Goal: Task Accomplishment & Management: Manage account settings

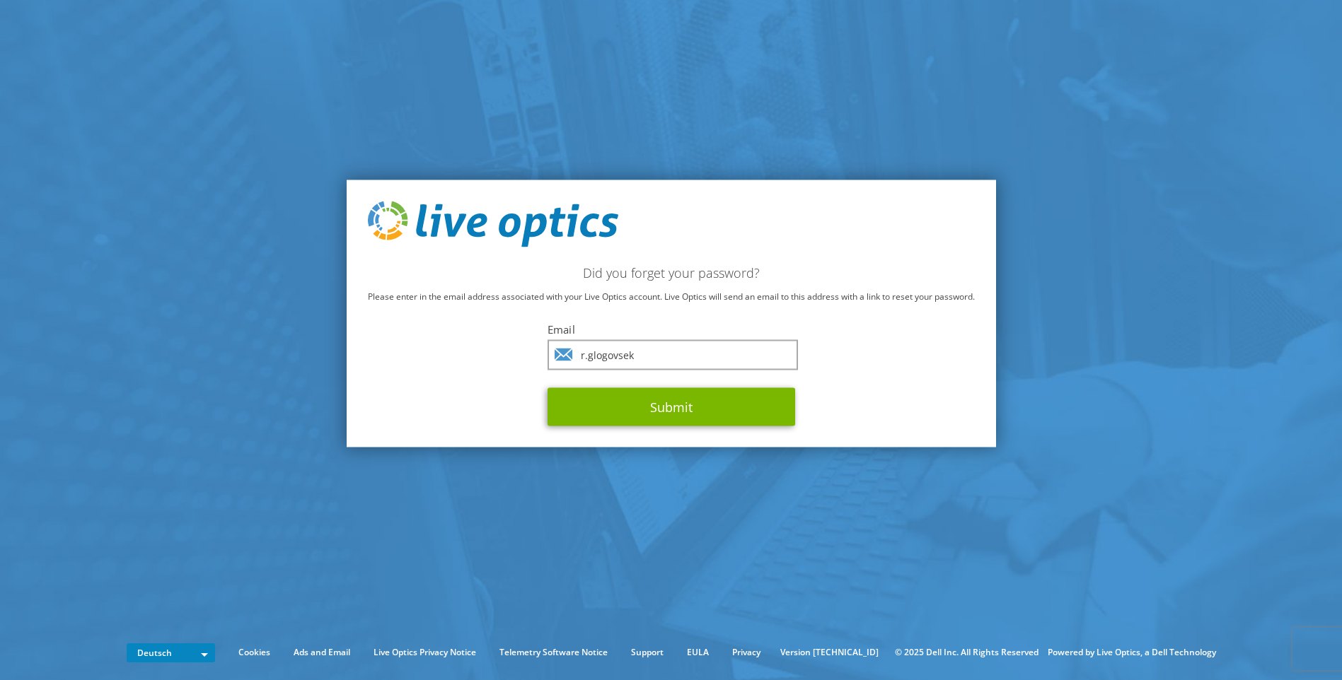
type input "r.glogovsek"
click at [692, 347] on input "r.glogovsek" at bounding box center [672, 355] width 250 height 30
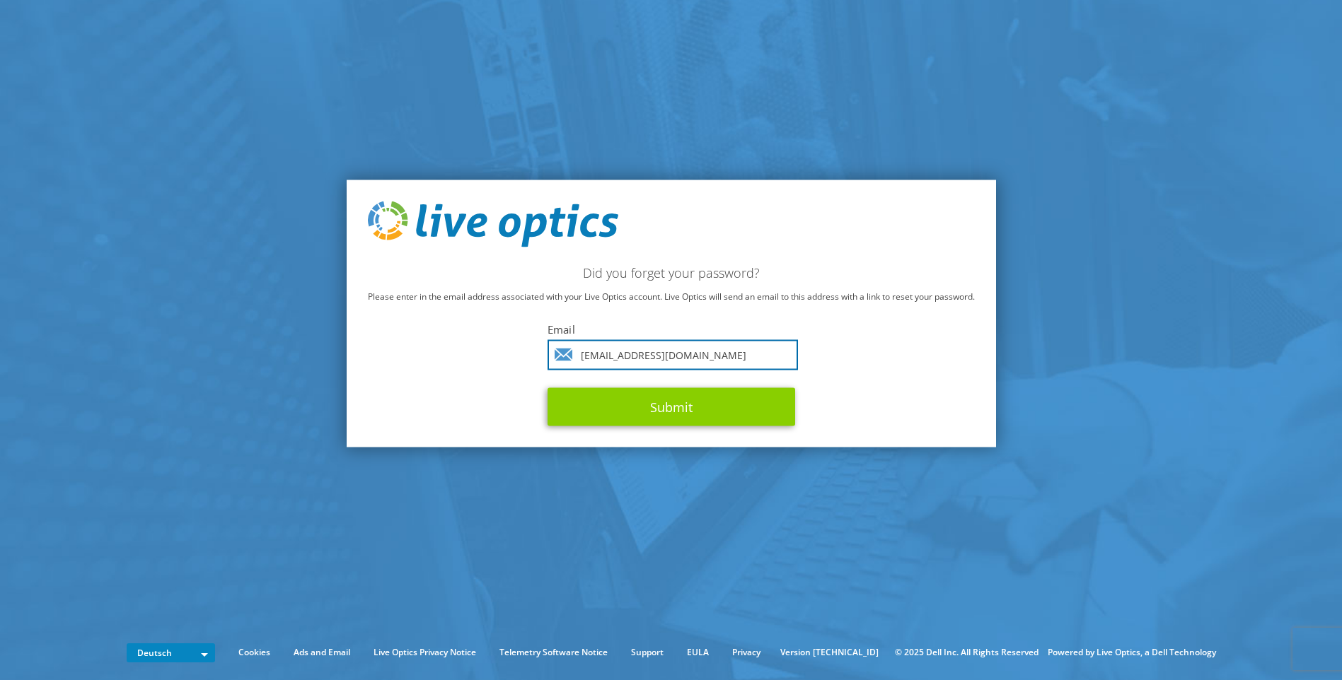
type input "r.glogovsek@samsung.com"
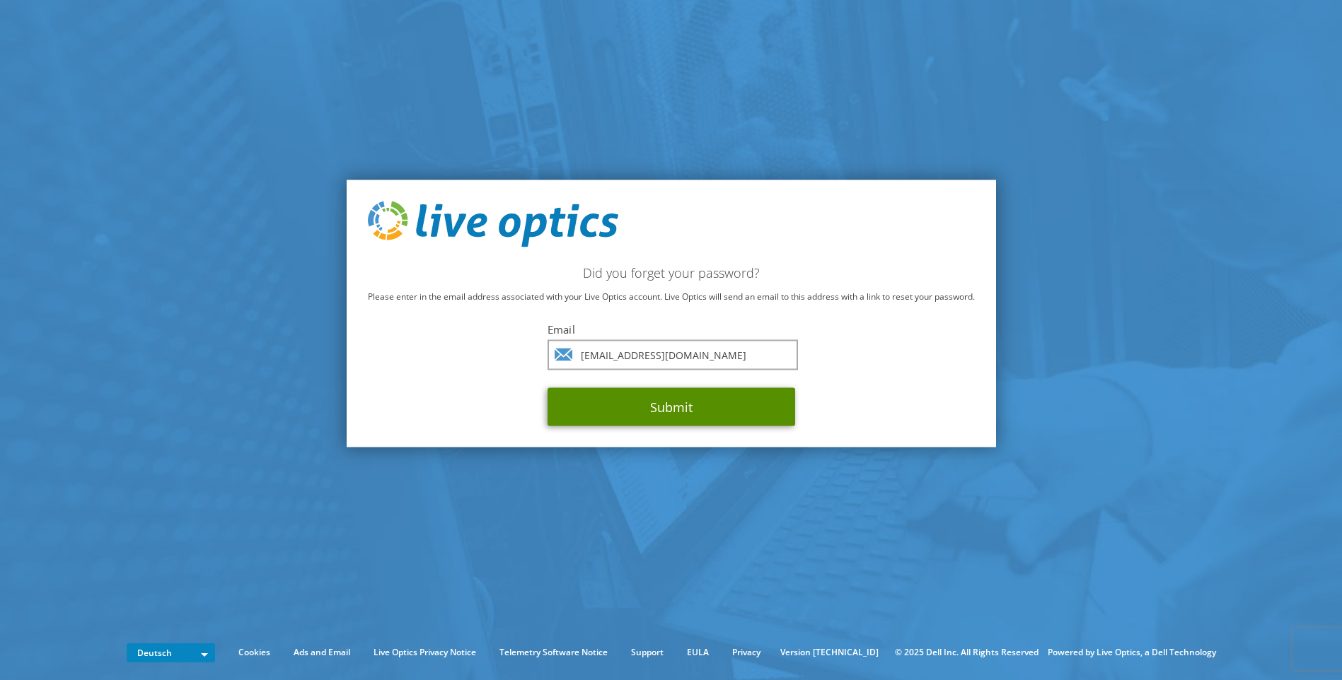
click at [695, 399] on button "Submit" at bounding box center [671, 407] width 248 height 38
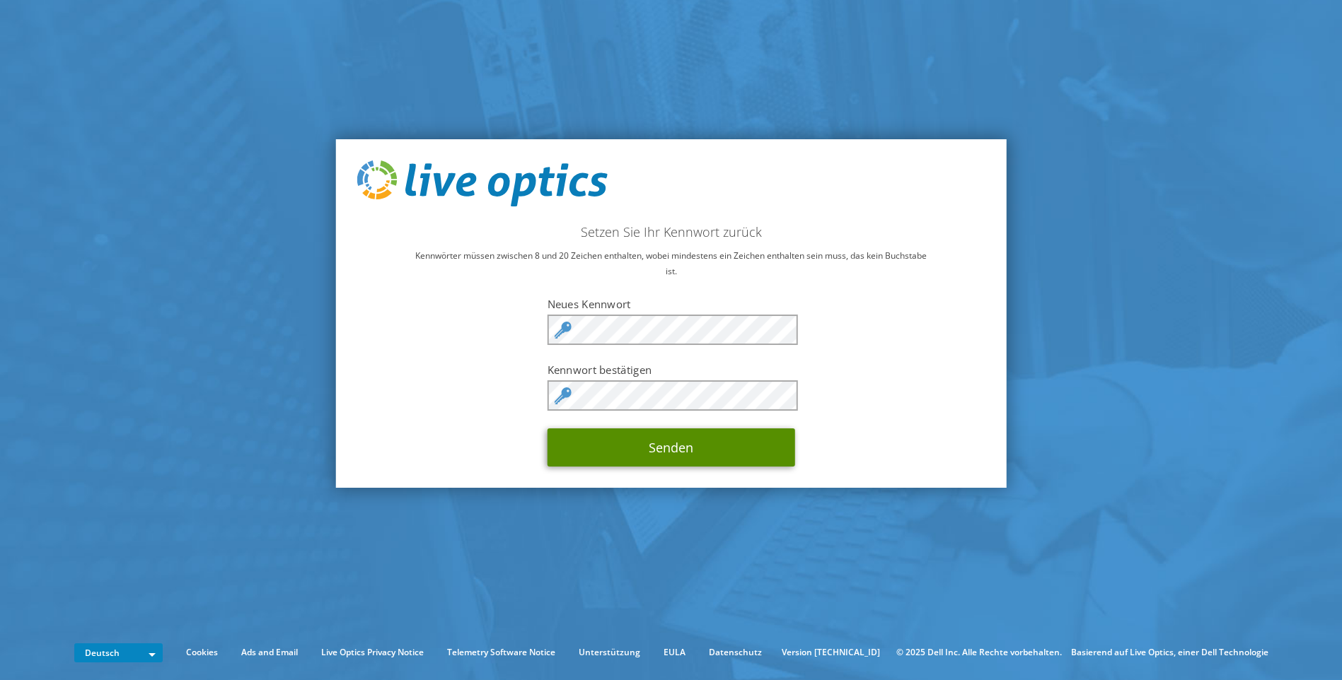
click at [564, 455] on button "Senden" at bounding box center [671, 448] width 248 height 38
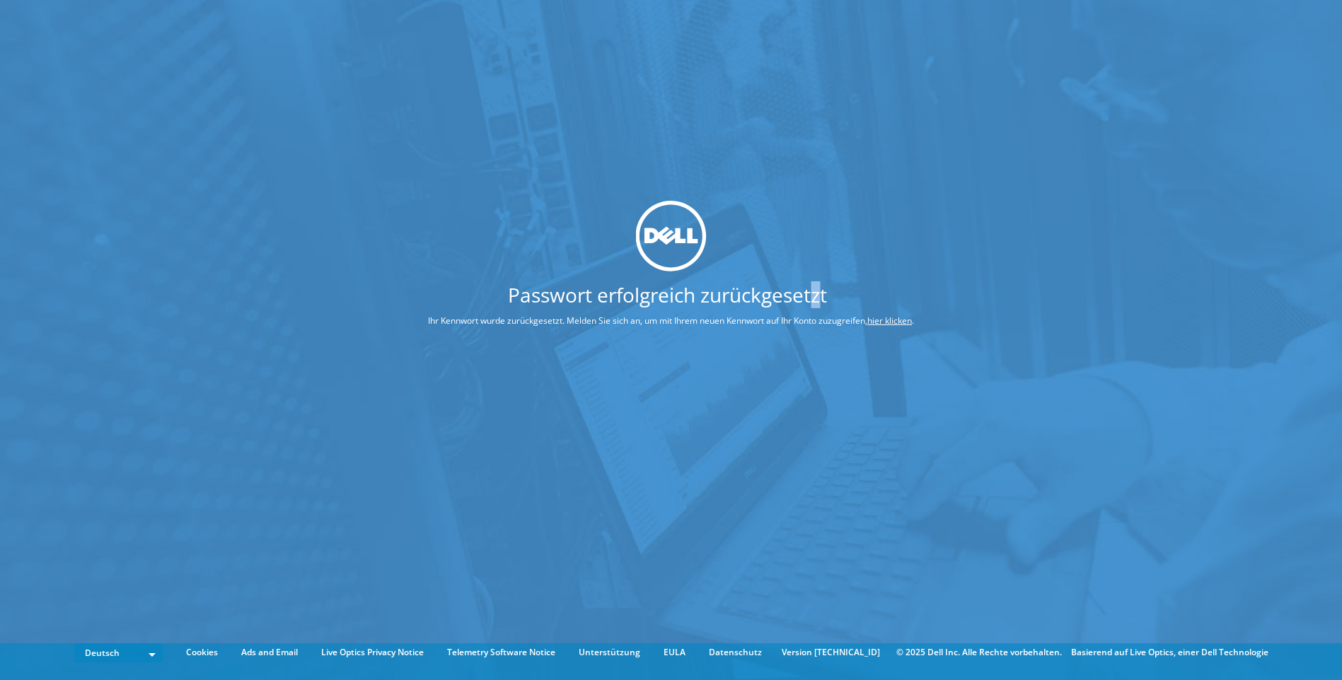
click at [817, 284] on h1 "Passwort erfolgreich zurückgesetzt" at bounding box center [667, 294] width 585 height 20
click at [676, 243] on img at bounding box center [671, 236] width 71 height 71
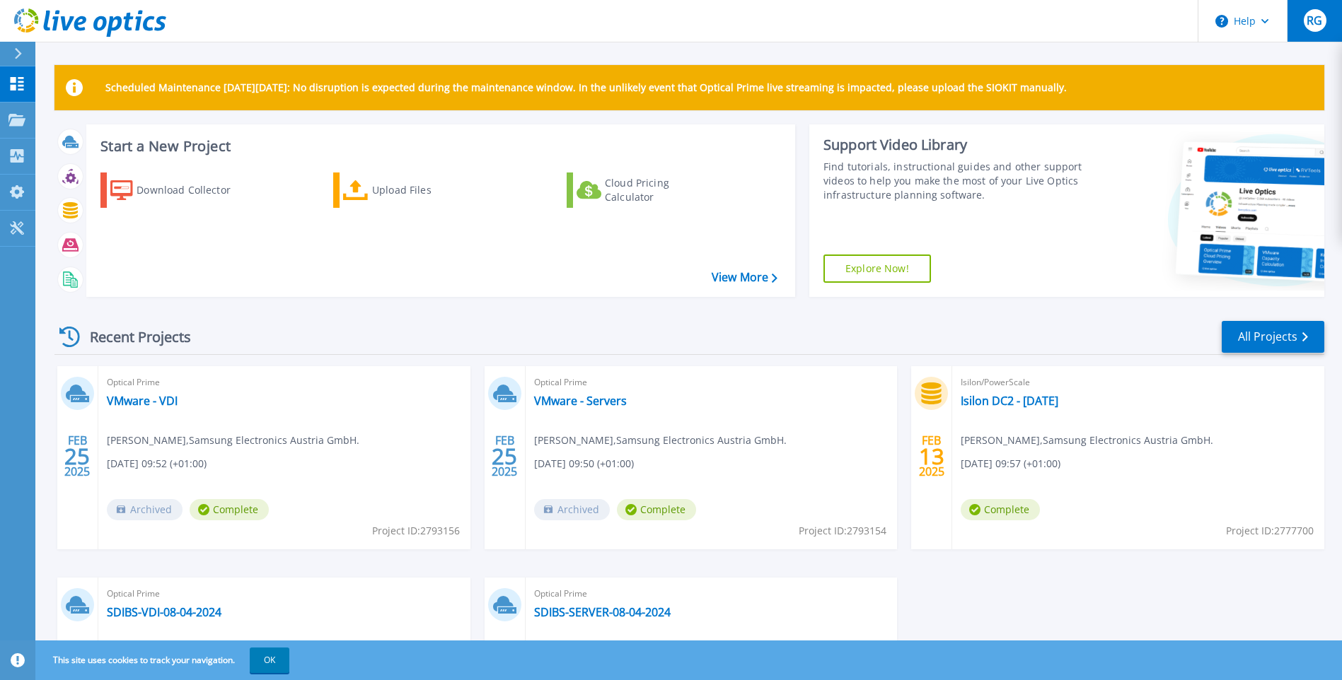
click at [1317, 23] on span "RG" at bounding box center [1314, 20] width 16 height 11
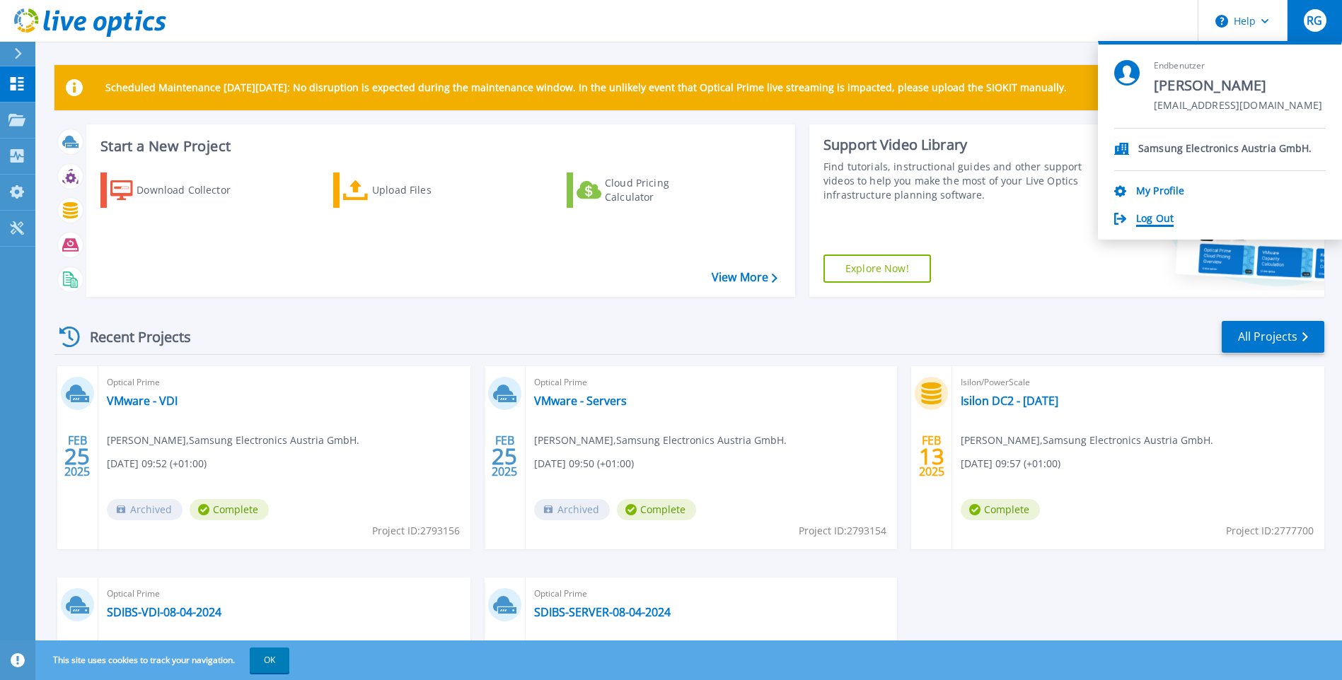
click at [1159, 222] on link "Log Out" at bounding box center [1154, 219] width 37 height 13
click at [1161, 218] on link "Log Out" at bounding box center [1154, 219] width 37 height 13
